Goal: Ask a question

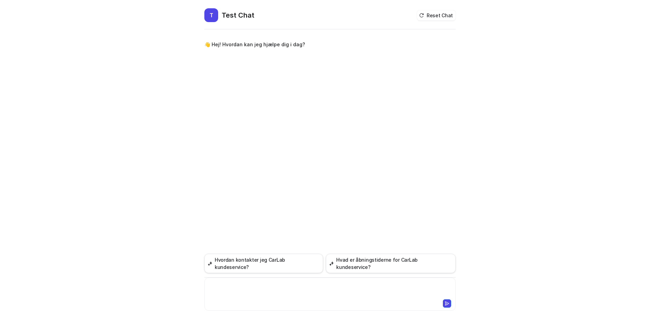
click at [232, 285] on div at bounding box center [330, 290] width 248 height 16
click at [236, 287] on div "**********" at bounding box center [330, 290] width 248 height 16
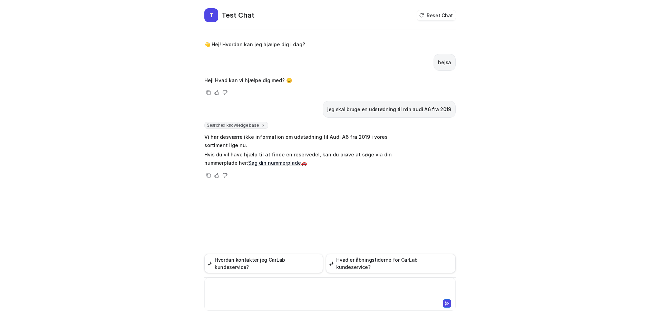
click at [282, 290] on div at bounding box center [330, 290] width 248 height 16
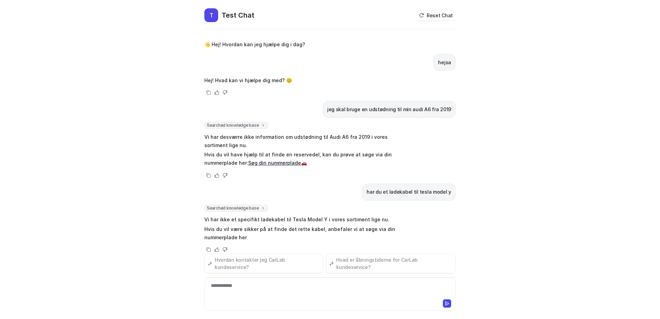
scroll to position [1, 0]
click at [338, 299] on div at bounding box center [330, 303] width 248 height 10
click at [292, 279] on div "**********" at bounding box center [329, 294] width 251 height 33
click at [268, 286] on div "**********" at bounding box center [330, 290] width 248 height 16
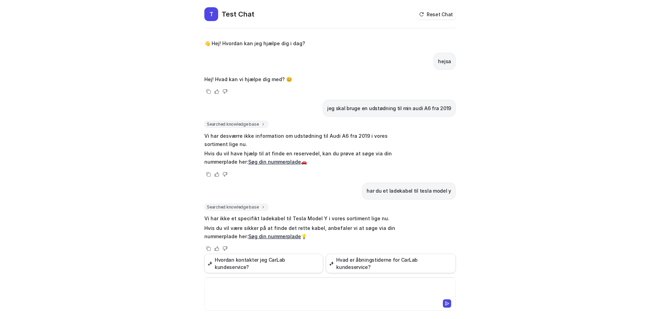
click at [267, 286] on div at bounding box center [330, 290] width 248 height 16
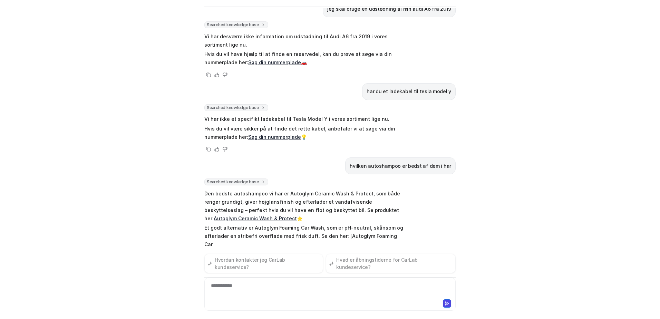
scroll to position [86, 0]
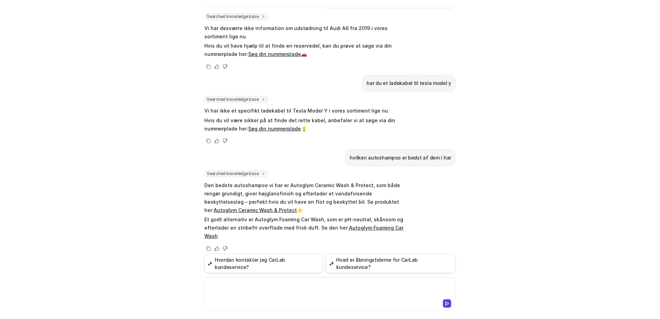
click at [259, 287] on div at bounding box center [330, 290] width 248 height 16
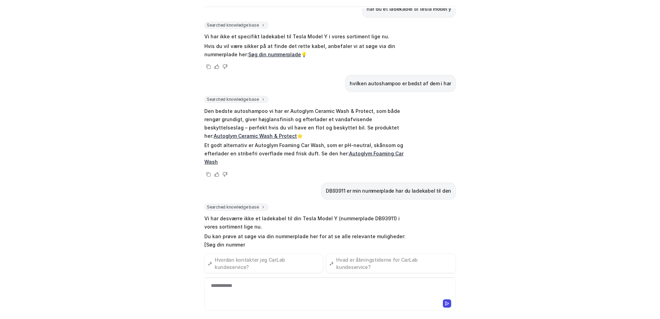
scroll to position [169, 0]
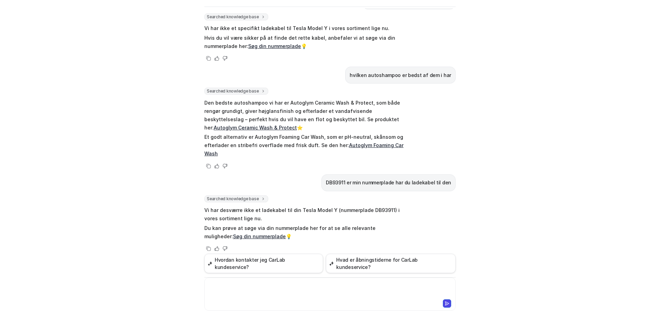
click at [232, 281] on div at bounding box center [329, 294] width 251 height 33
click at [247, 292] on div at bounding box center [330, 290] width 248 height 16
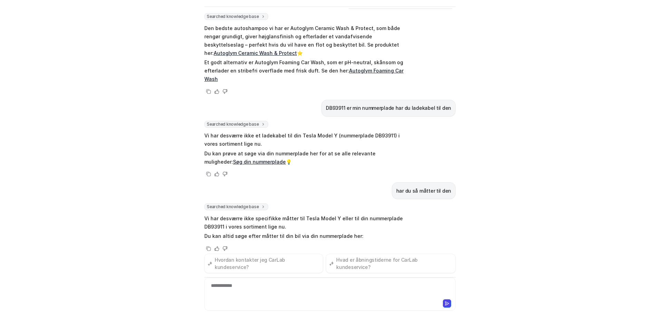
scroll to position [252, 0]
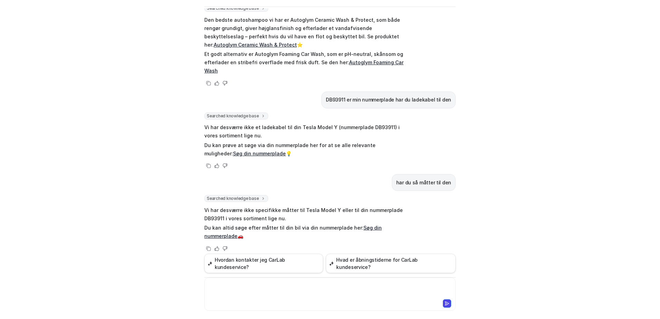
click at [252, 290] on div at bounding box center [330, 290] width 248 height 16
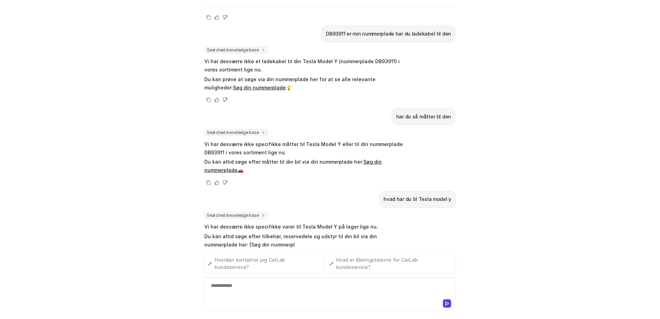
scroll to position [326, 0]
